Goal: Navigation & Orientation: Find specific page/section

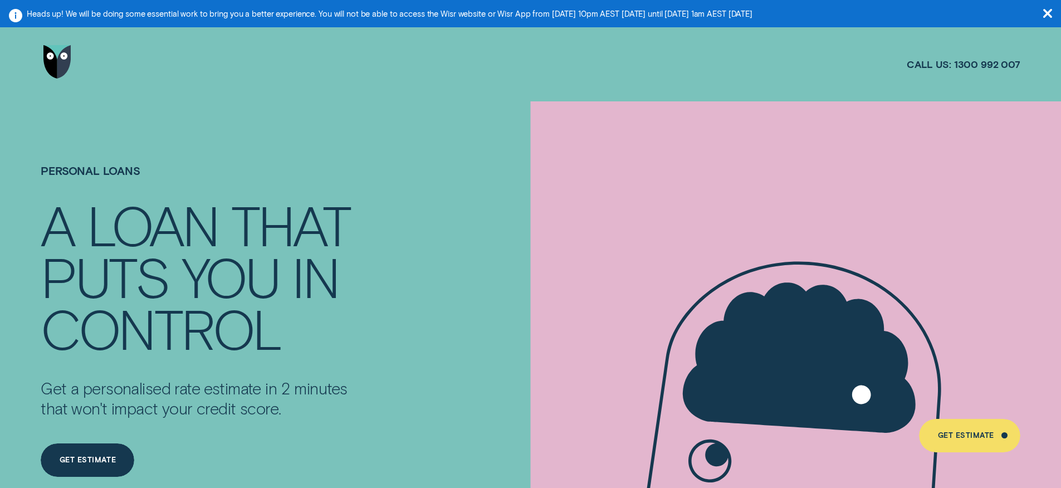
click at [41, 62] on link "Go to home page" at bounding box center [57, 62] width 33 height 74
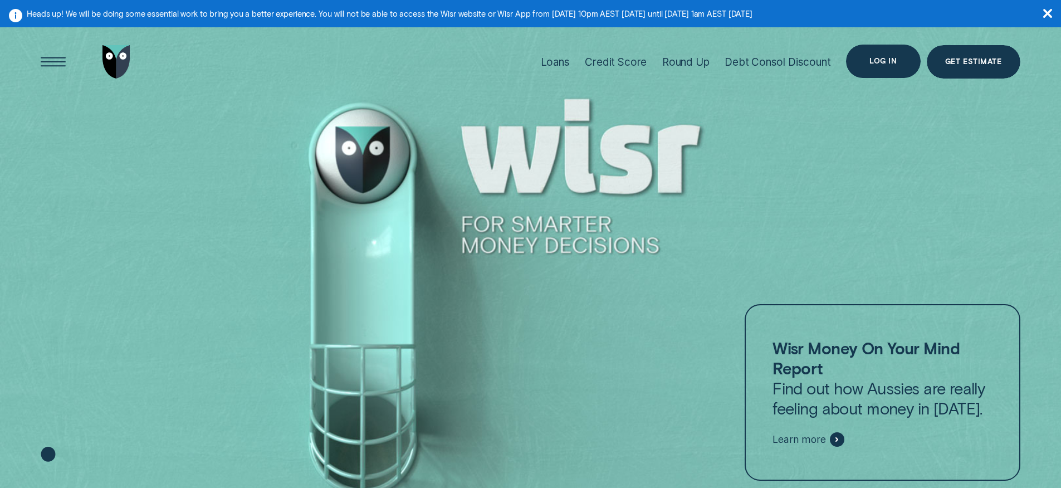
click at [887, 66] on div "Log in" at bounding box center [883, 61] width 74 height 33
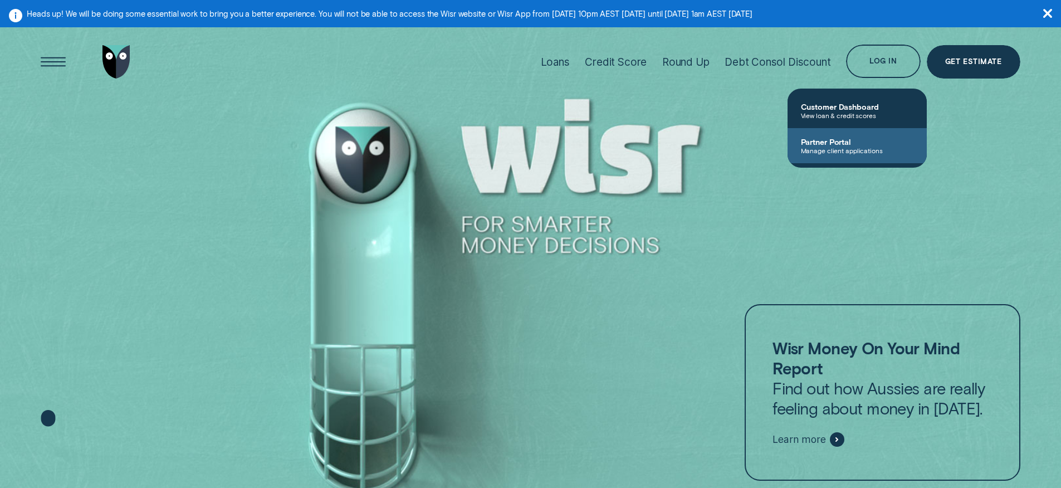
click at [853, 150] on span "Manage client applications" at bounding box center [857, 151] width 113 height 8
